Goal: Obtain resource: Download file/media

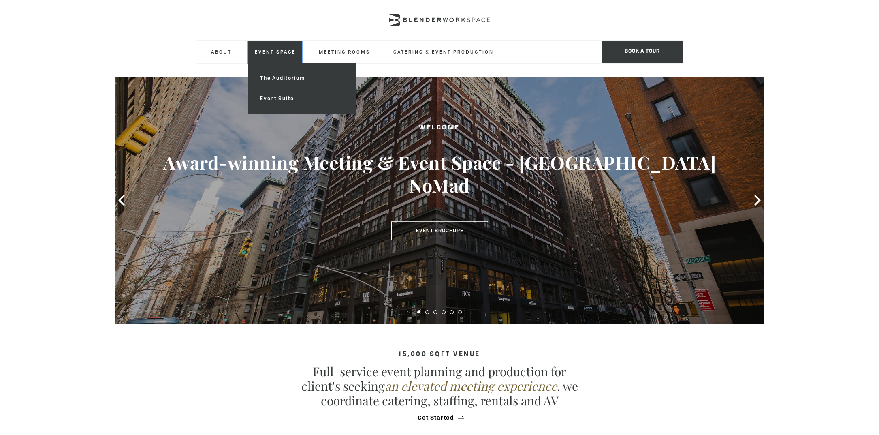
click at [271, 54] on link "Event Space" at bounding box center [275, 52] width 54 height 22
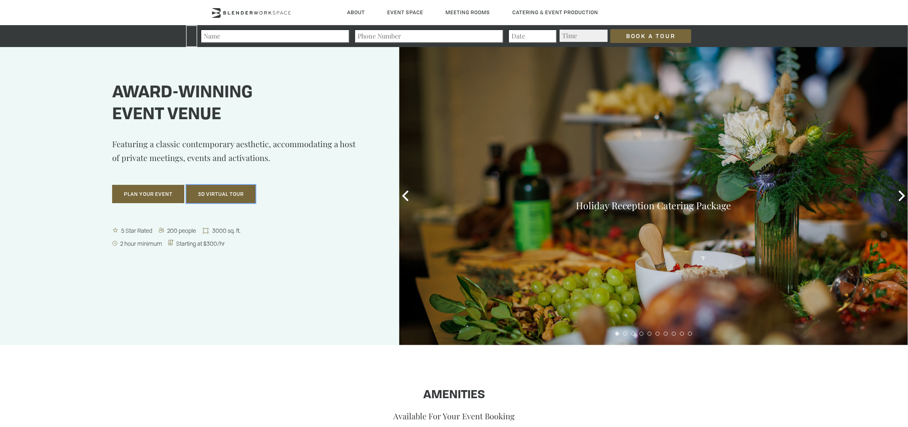
click at [218, 195] on button "3D Virtual Tour" at bounding box center [220, 194] width 69 height 19
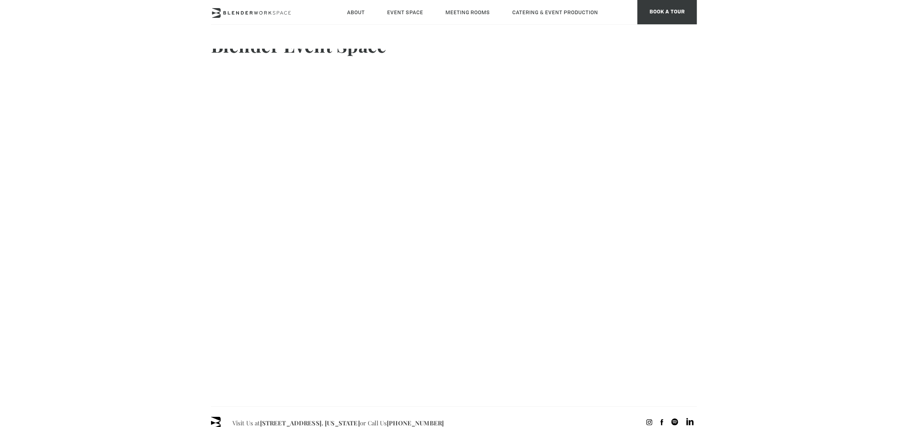
scroll to position [34, 0]
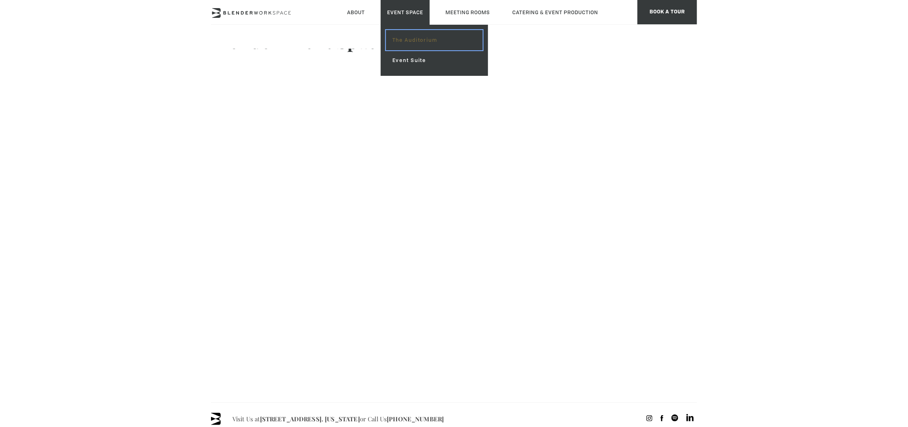
click at [426, 38] on link "The Auditorium" at bounding box center [434, 40] width 97 height 20
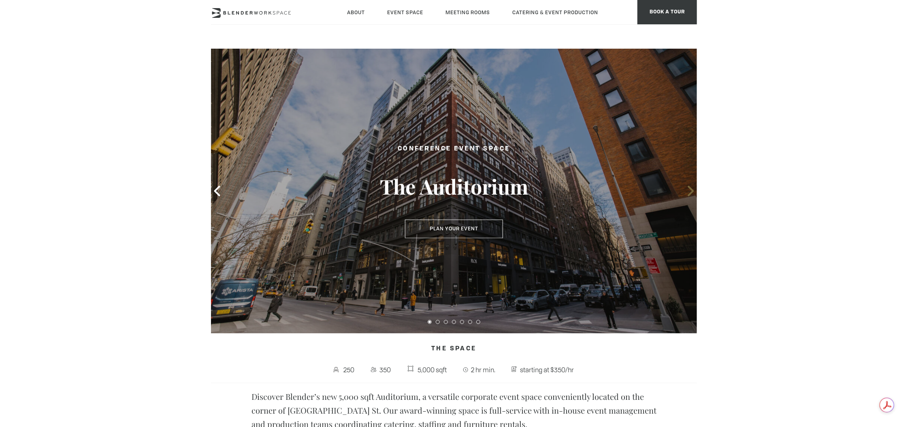
click at [688, 190] on icon at bounding box center [691, 191] width 11 height 11
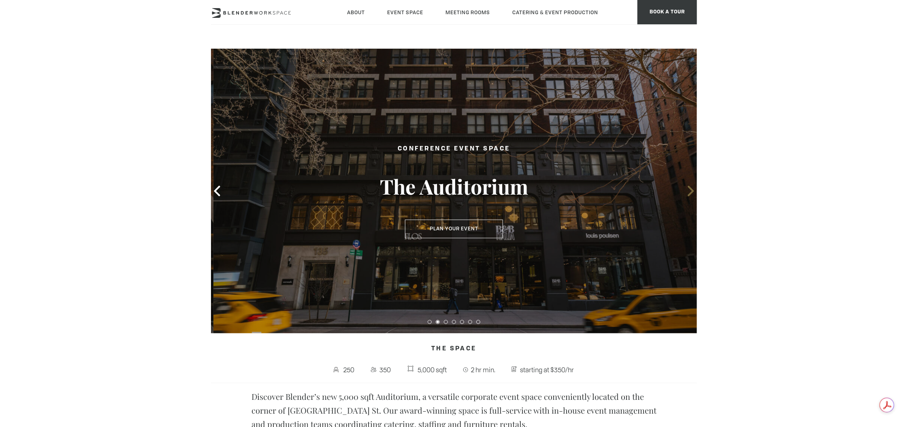
click at [691, 190] on icon at bounding box center [691, 191] width 11 height 11
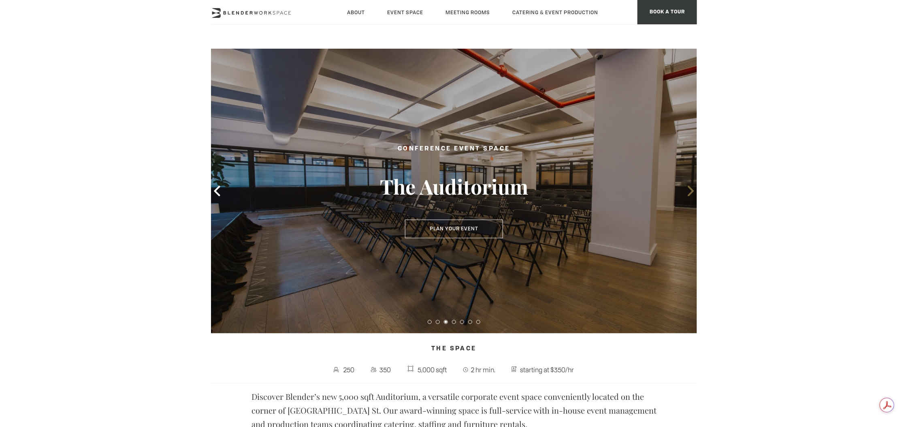
click at [691, 190] on icon at bounding box center [691, 191] width 11 height 11
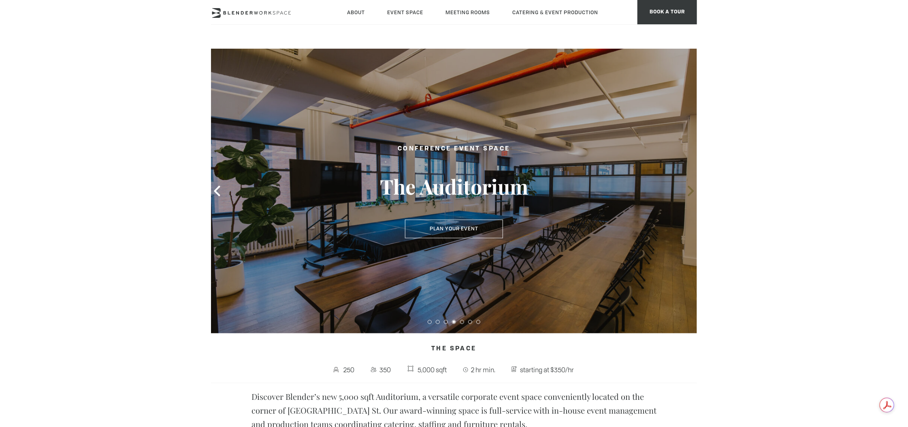
click at [691, 190] on icon at bounding box center [691, 191] width 11 height 11
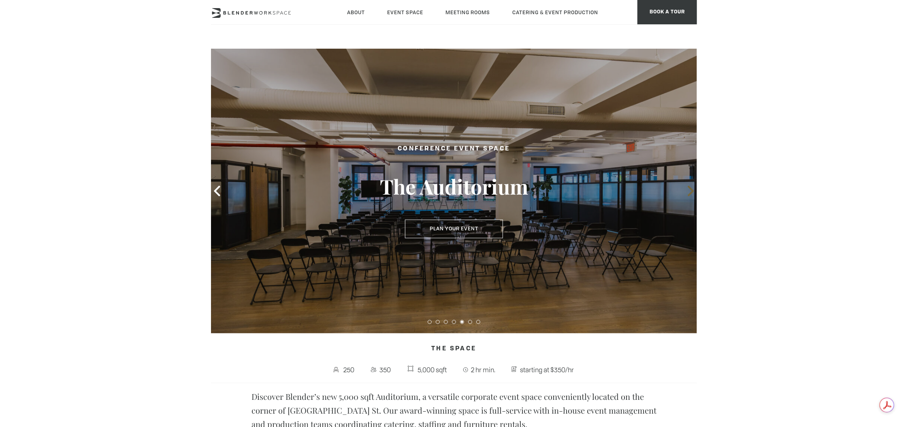
click at [691, 190] on icon at bounding box center [691, 191] width 11 height 11
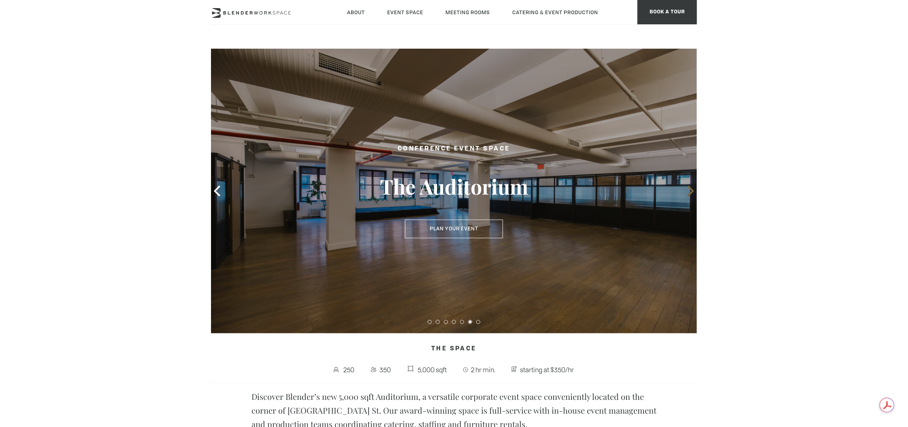
click at [691, 190] on icon at bounding box center [691, 191] width 11 height 11
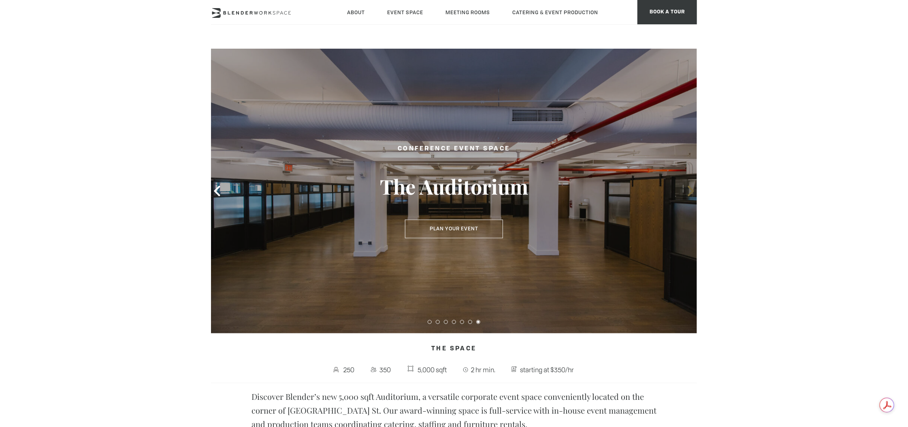
click at [691, 190] on icon at bounding box center [691, 191] width 11 height 11
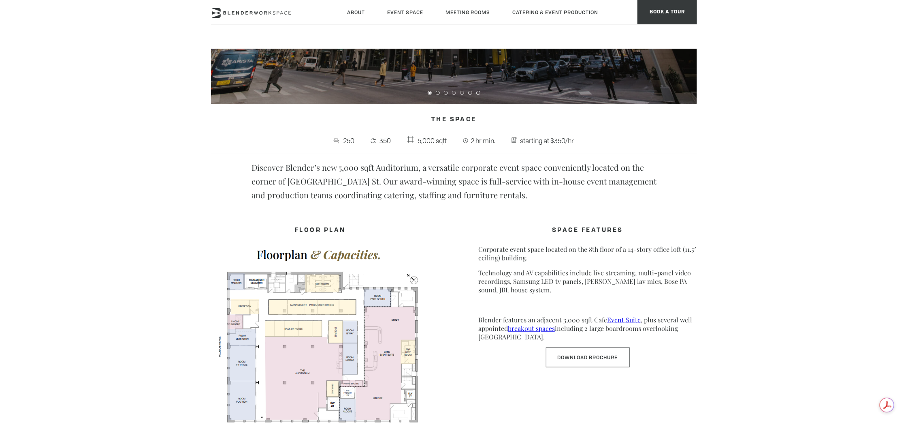
scroll to position [262, 0]
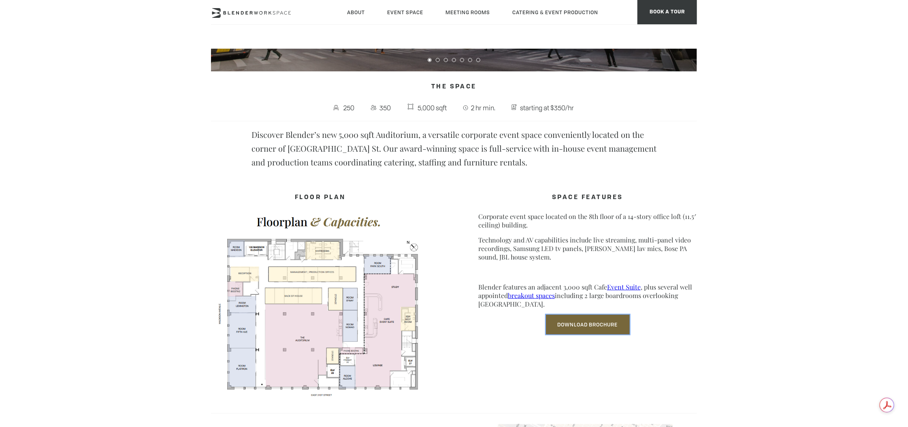
click at [608, 314] on link "Download Brochure" at bounding box center [588, 324] width 84 height 20
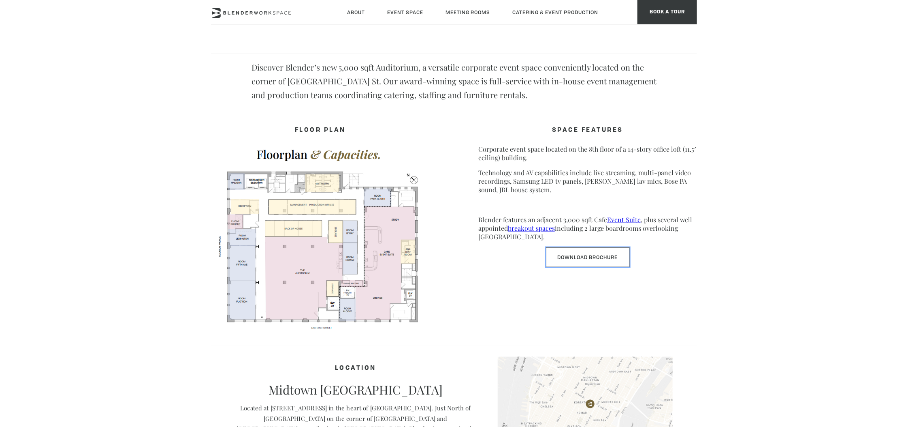
scroll to position [328, 0]
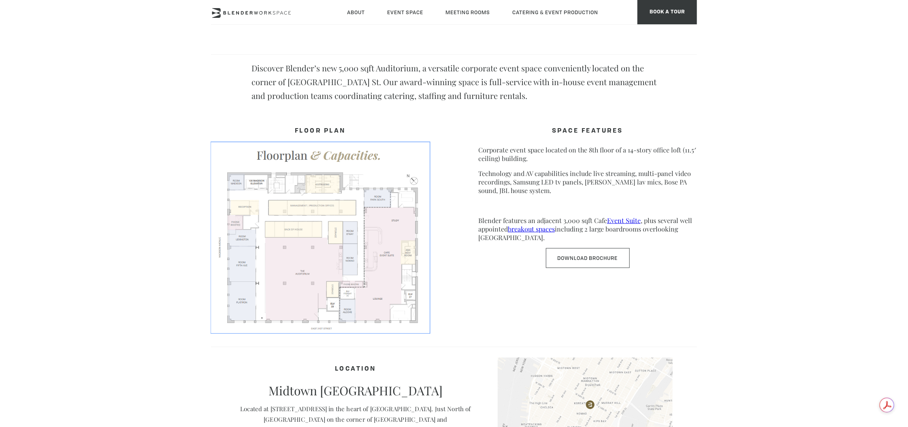
click at [288, 244] on img at bounding box center [320, 237] width 219 height 190
